Goal: Go to known website: Access a specific website the user already knows

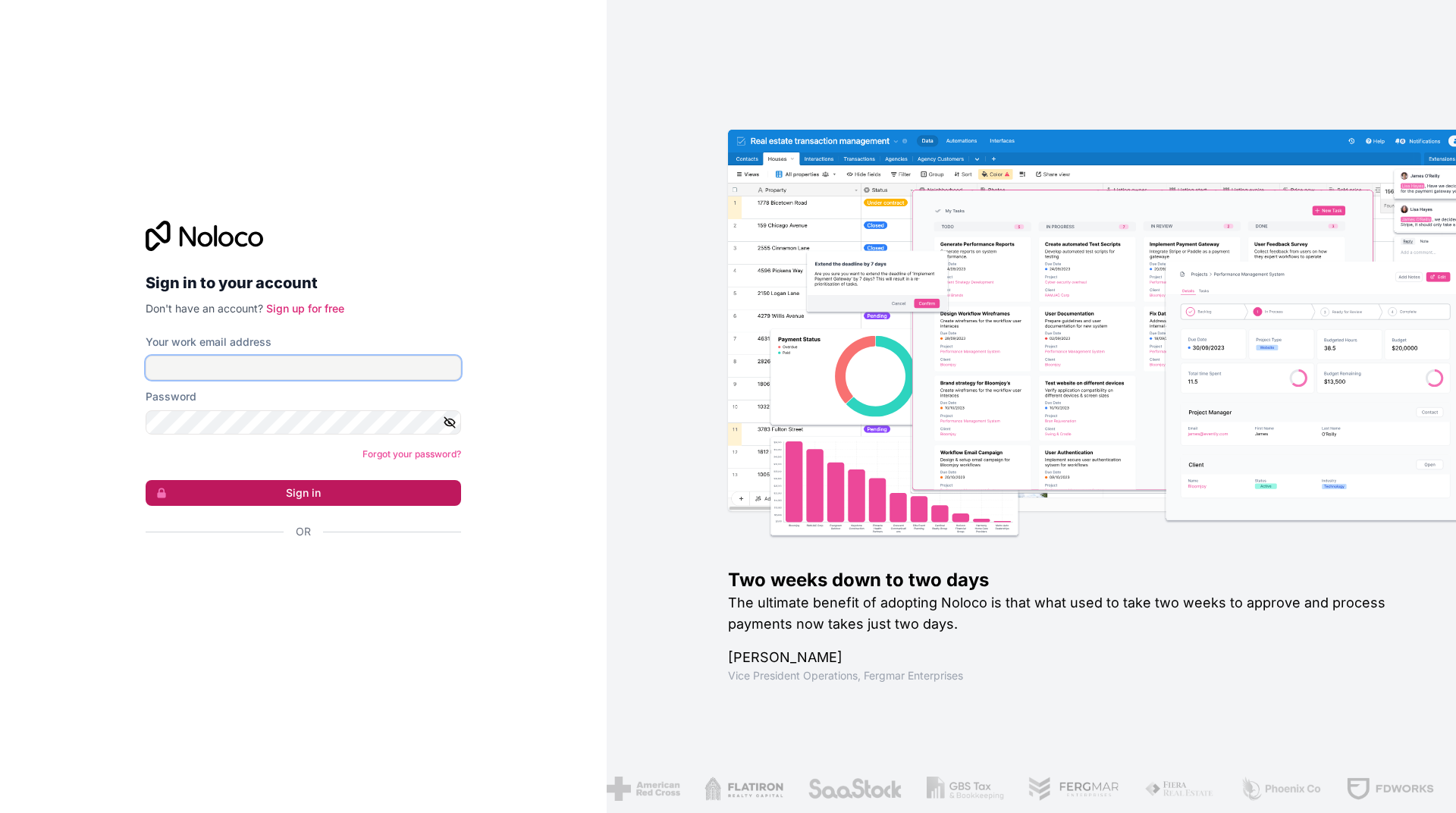
type input "**********"
click at [313, 488] on button "Sign in" at bounding box center [303, 492] width 315 height 26
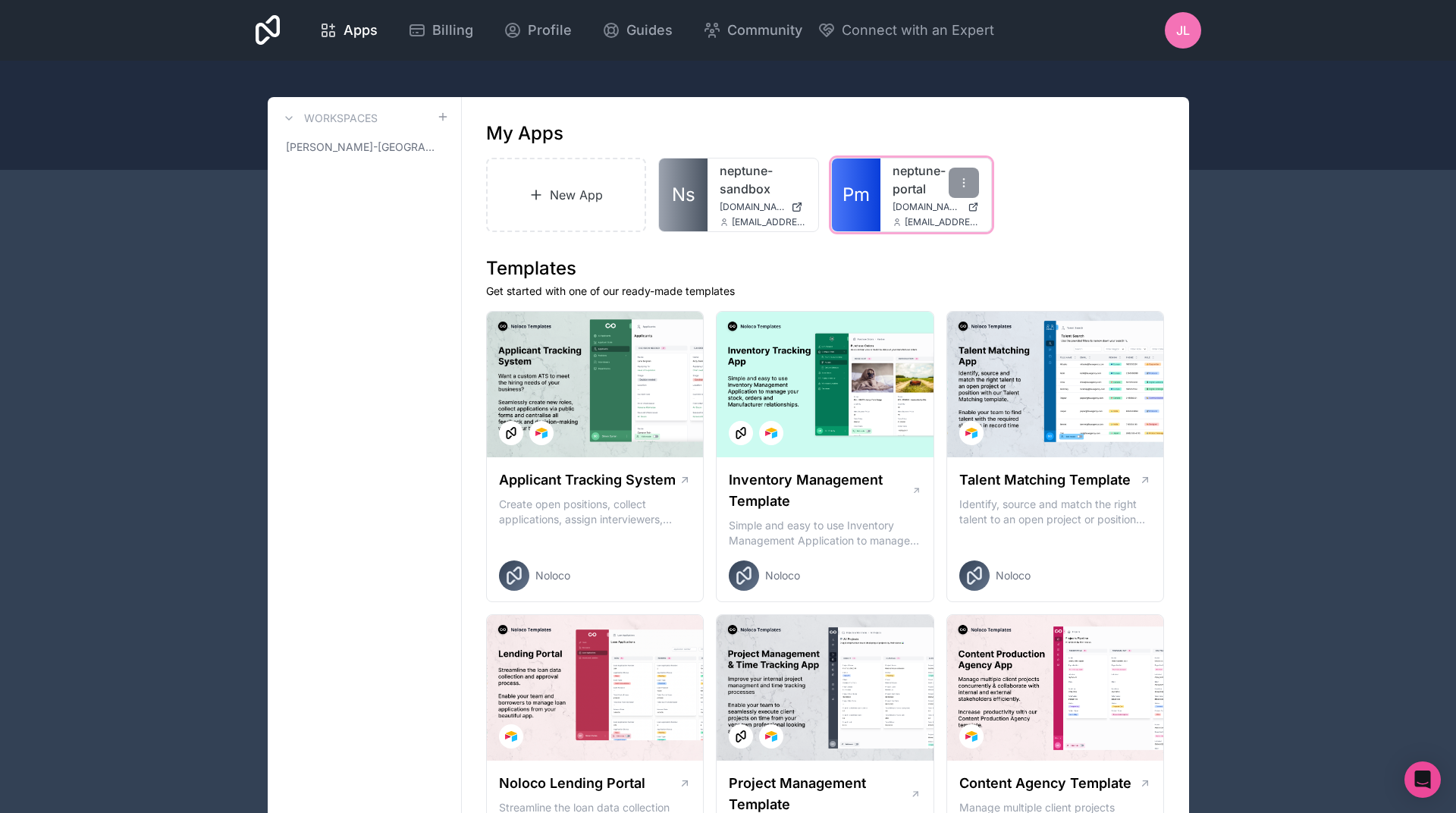
click at [853, 188] on span "Pm" at bounding box center [856, 195] width 27 height 25
